Goal: Transaction & Acquisition: Purchase product/service

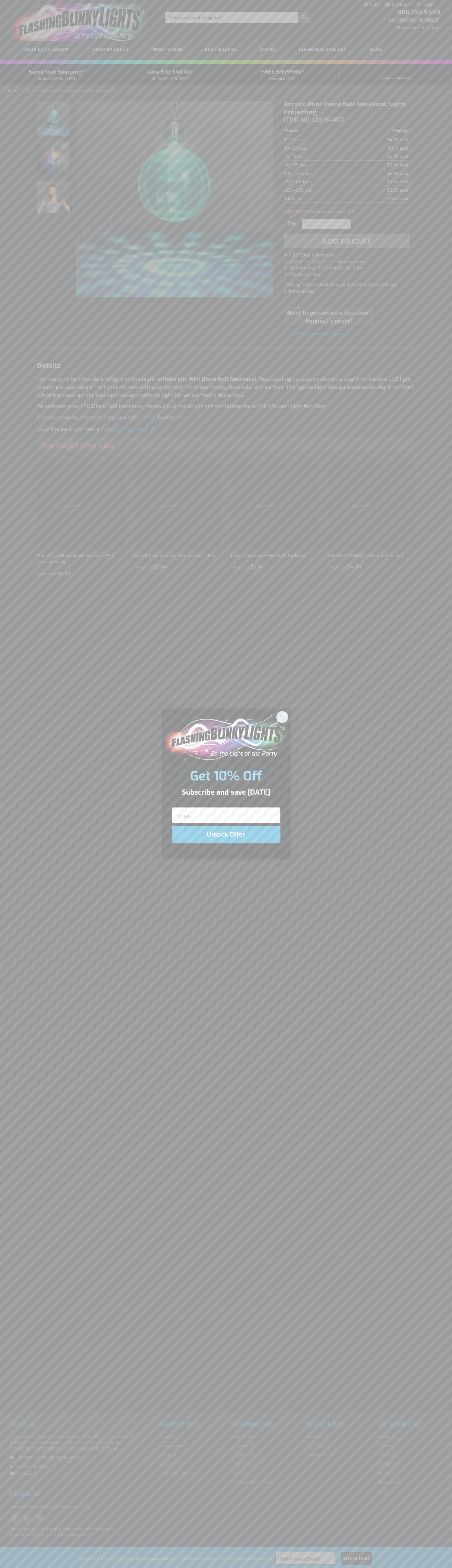
click at [282, 716] on icon "Close dialog" at bounding box center [281, 716] width 4 height 4
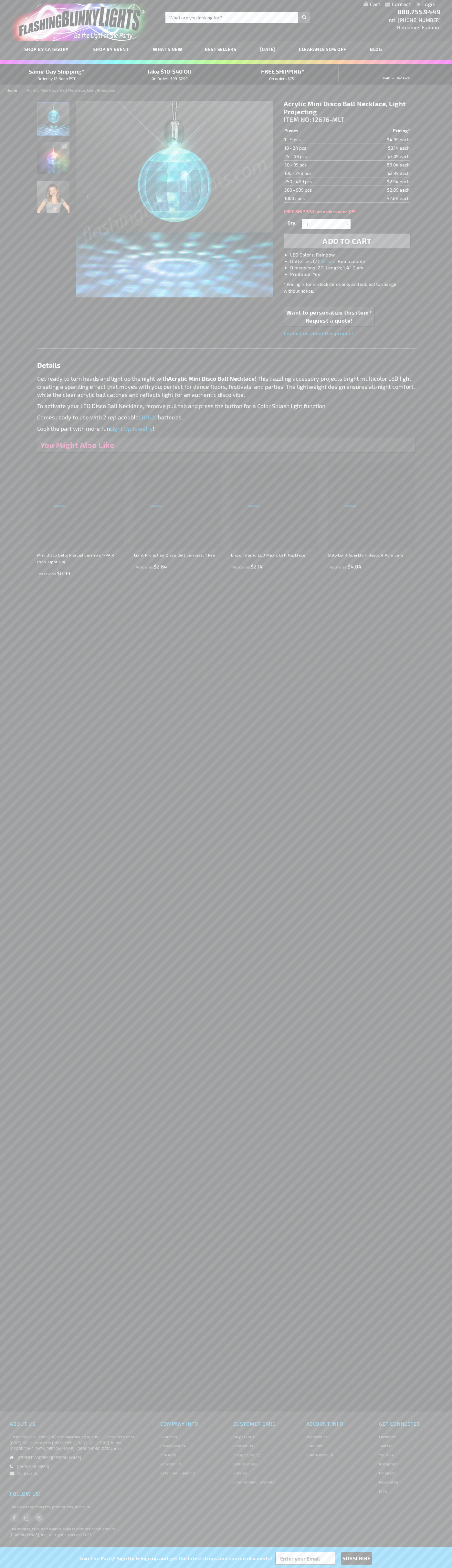
click at [347, 241] on span "Add to Cart" at bounding box center [347, 240] width 49 height 9
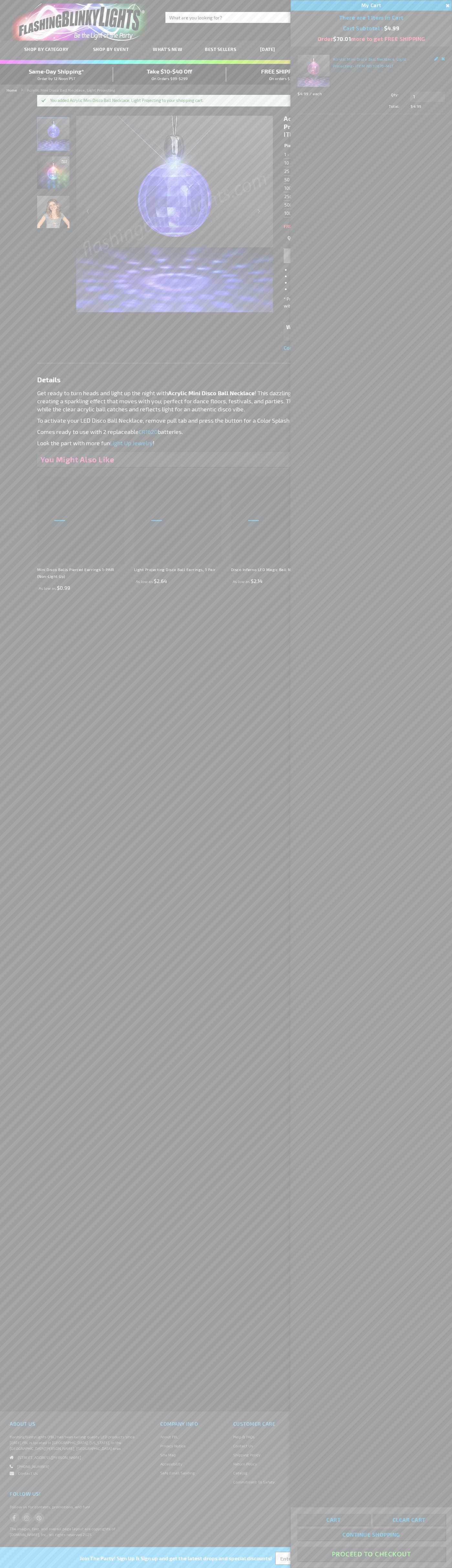
click at [371, 1554] on button "Proceed To Checkout" at bounding box center [371, 1554] width 148 height 15
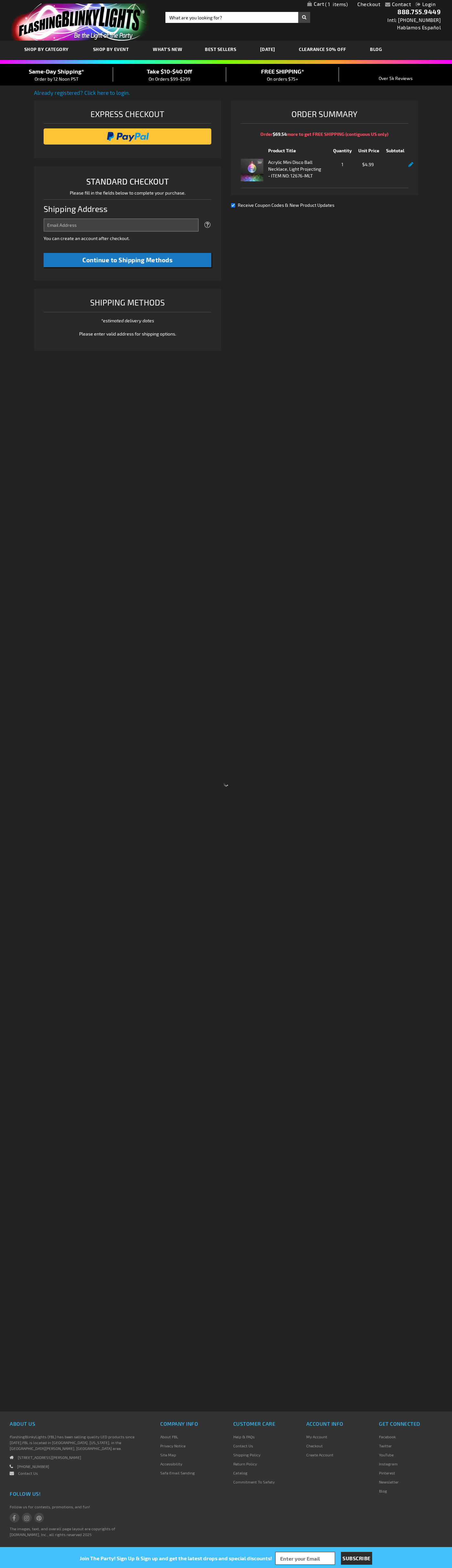
select select "US"
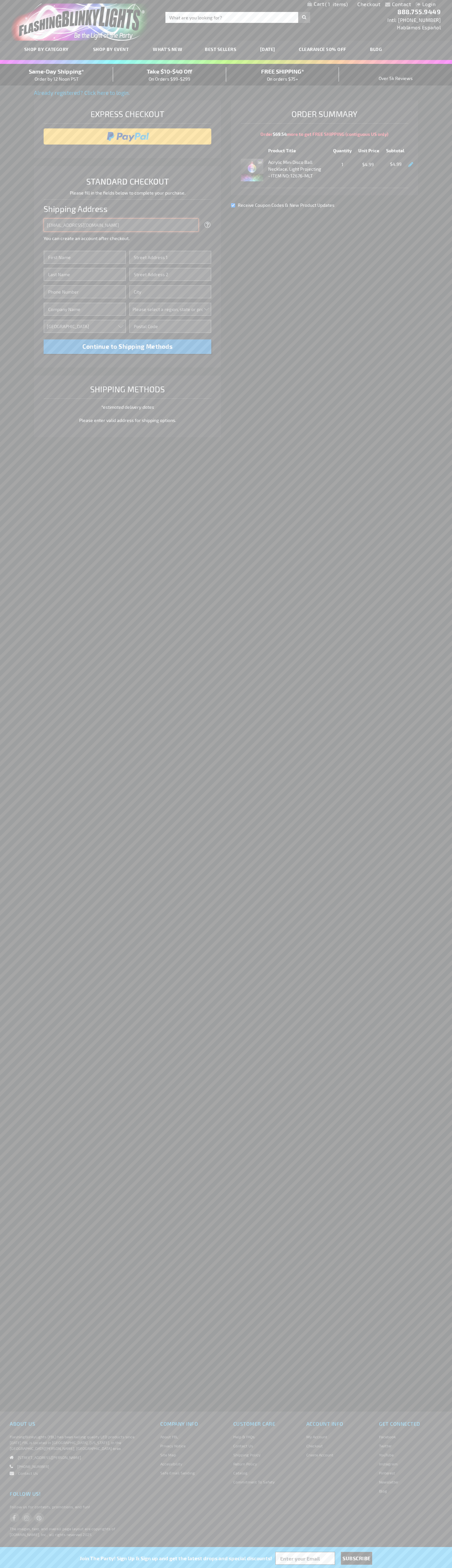
type input "johnsmith005@storebotmail.joonix.net"
type input "John"
type input "651 N. 34th Str."
type input "First floor"
type input "seattle"
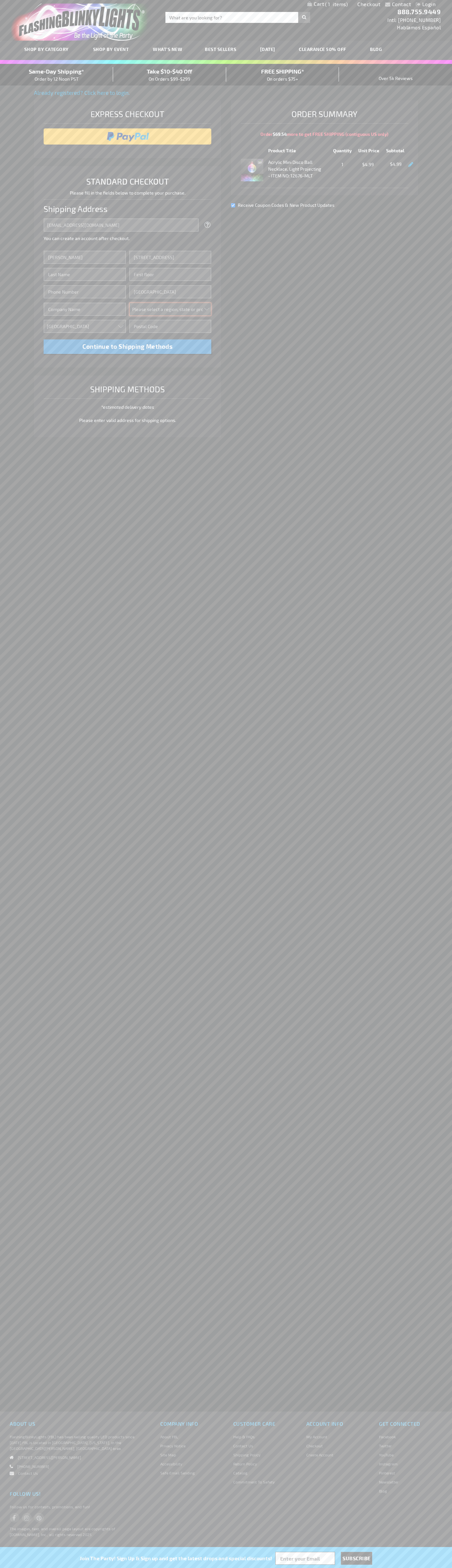
select select "62"
type input "98103"
type input "Smith"
type input "6502530000"
type input "John Smith"
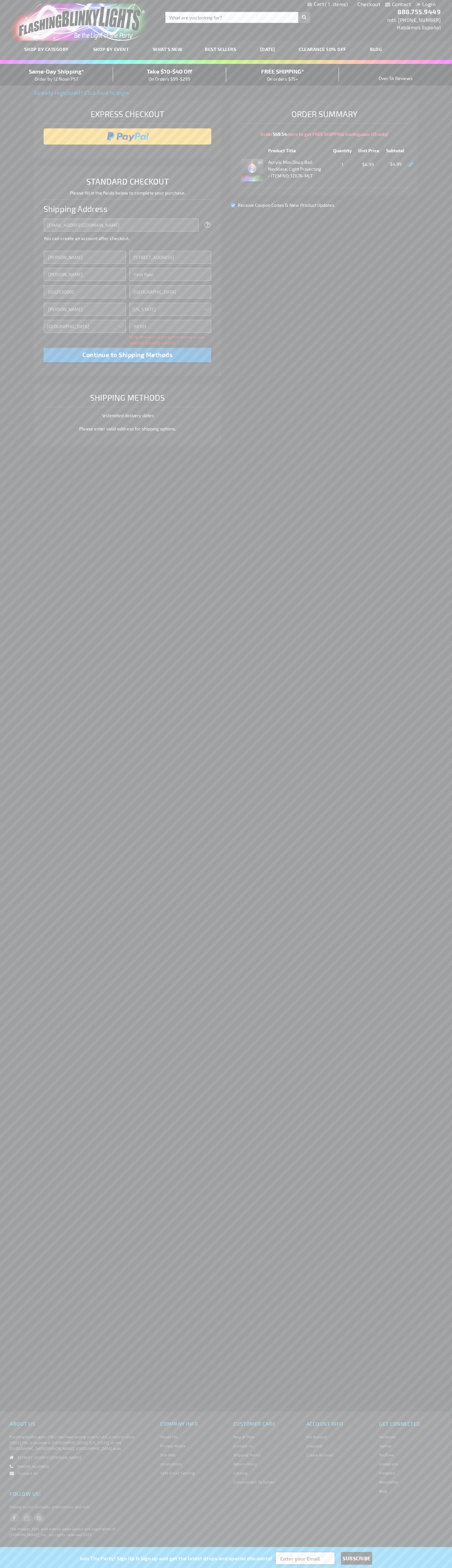
click at [57, 75] on div "Same-Day Shipping* Order by 12 Noon PST" at bounding box center [57, 74] width 113 height 15
click at [127, 136] on input "image" at bounding box center [127, 136] width 161 height 13
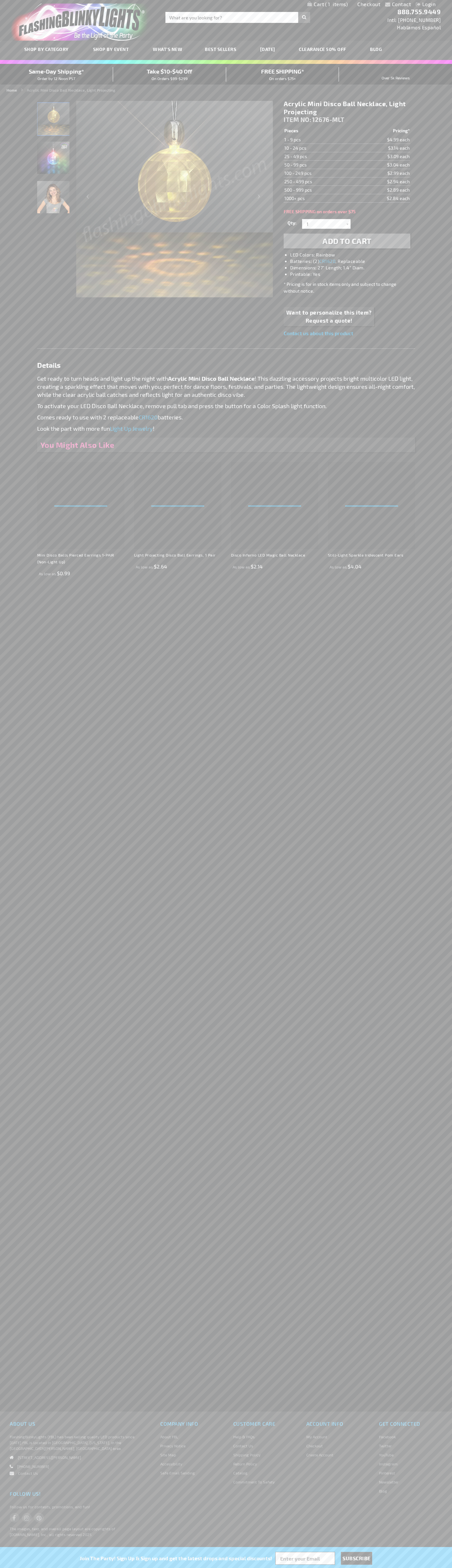
click at [327, 4] on span "1" at bounding box center [336, 4] width 23 height 6
